Goal: Information Seeking & Learning: Find specific fact

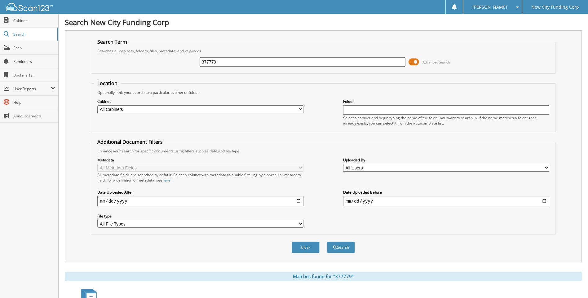
click at [244, 63] on input "377779" at bounding box center [303, 61] width 206 height 9
type input "375380"
click at [327, 242] on button "Search" at bounding box center [341, 247] width 28 height 11
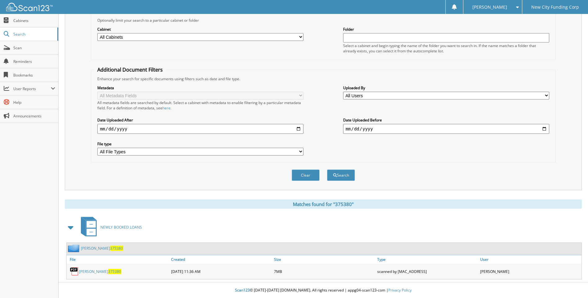
click at [95, 272] on link "[PERSON_NAME] 375380" at bounding box center [100, 271] width 42 height 5
